Goal: Information Seeking & Learning: Understand process/instructions

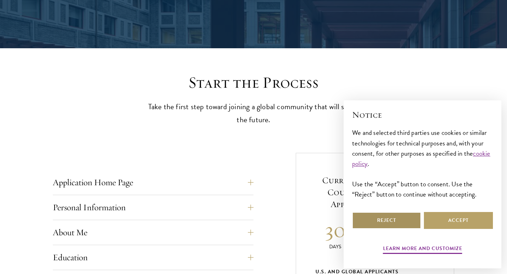
click at [374, 220] on button "Reject" at bounding box center [386, 220] width 69 height 17
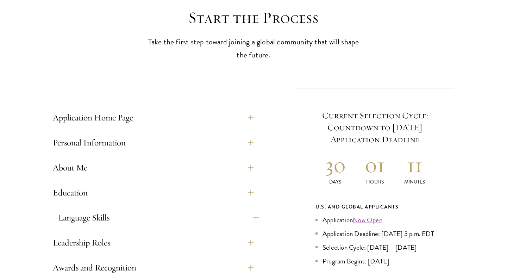
scroll to position [209, 0]
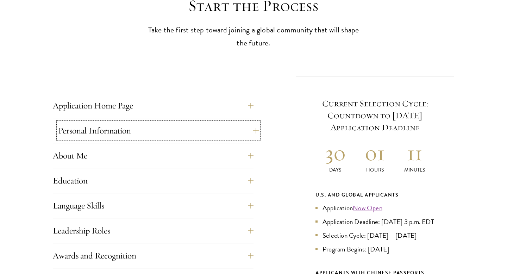
click at [250, 128] on button "Personal Information" at bounding box center [158, 130] width 201 height 17
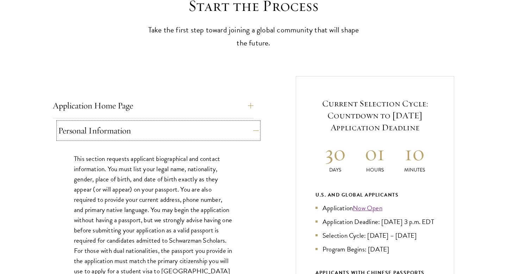
click at [251, 129] on button "Personal Information" at bounding box center [158, 130] width 201 height 17
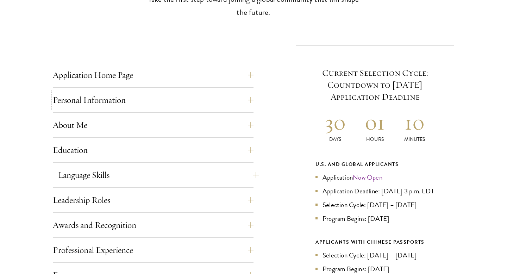
scroll to position [241, 0]
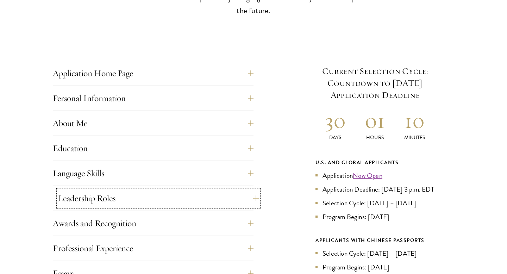
click at [248, 198] on button "Leadership Roles" at bounding box center [158, 198] width 201 height 17
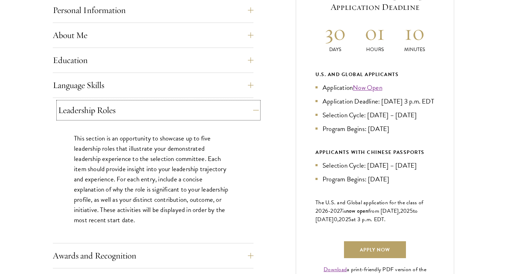
scroll to position [330, 0]
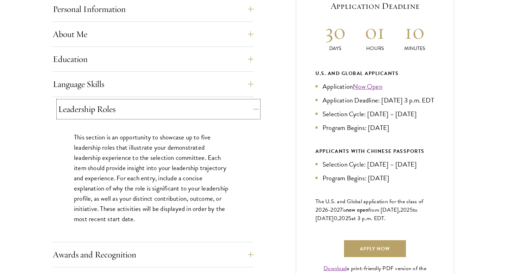
click at [254, 109] on button "Leadership Roles" at bounding box center [158, 109] width 201 height 17
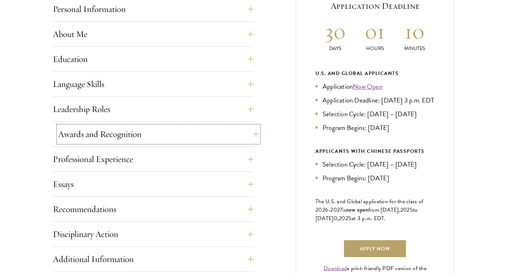
click at [253, 135] on button "Awards and Recognition" at bounding box center [158, 134] width 201 height 17
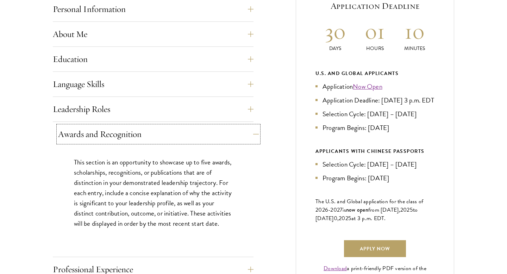
click at [253, 135] on button "Awards and Recognition" at bounding box center [158, 134] width 201 height 17
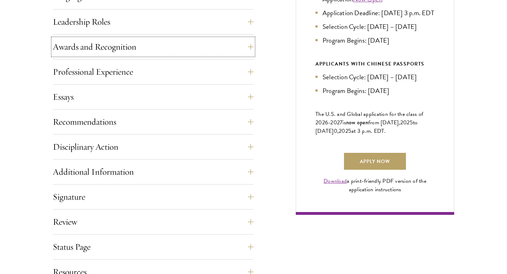
scroll to position [419, 0]
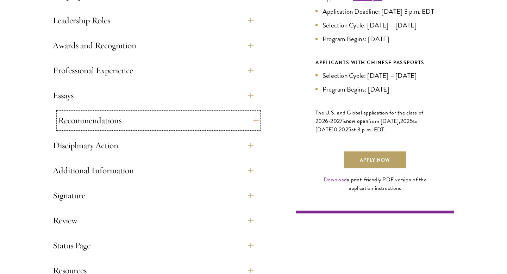
click at [248, 123] on button "Recommendations" at bounding box center [158, 120] width 201 height 17
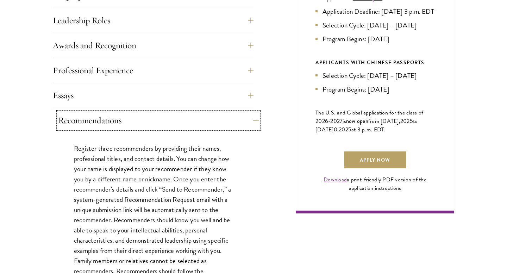
click at [248, 123] on button "Recommendations" at bounding box center [158, 120] width 201 height 17
